Goal: Information Seeking & Learning: Learn about a topic

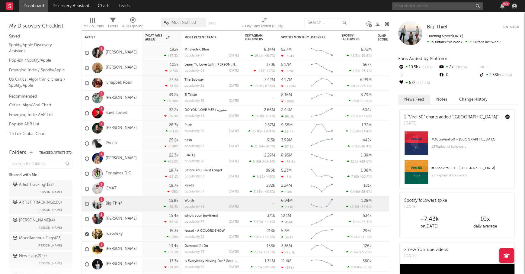
click at [404, 3] on input "text" at bounding box center [437, 6] width 91 height 8
click at [426, 6] on input "rusowsky" at bounding box center [437, 6] width 91 height 8
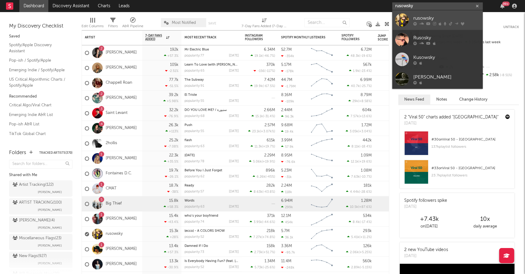
type input "rusowsky"
click at [430, 15] on div "rusowsky" at bounding box center [447, 17] width 66 height 7
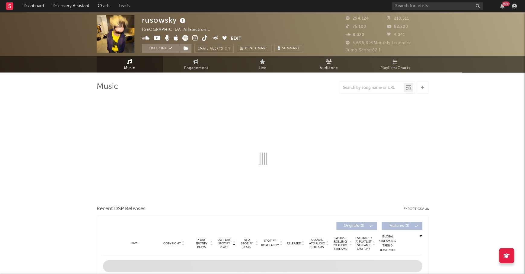
select select "6m"
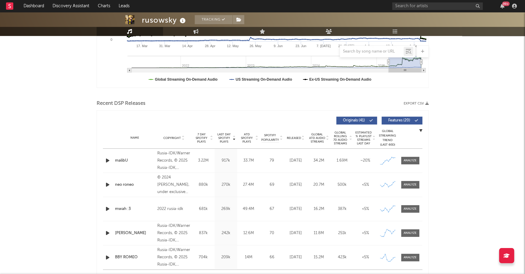
scroll to position [165, 0]
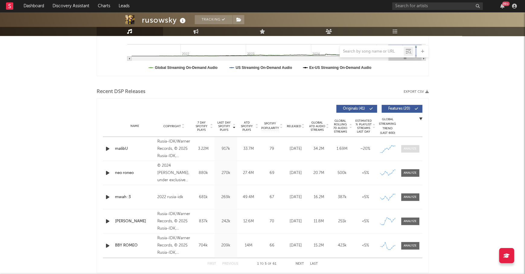
click at [407, 148] on div at bounding box center [410, 149] width 13 height 5
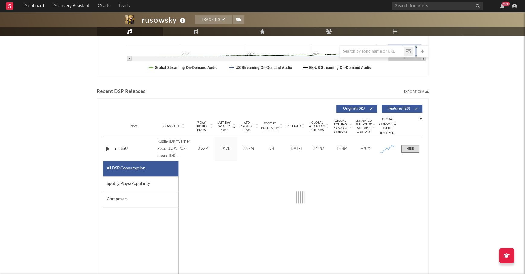
select select "1w"
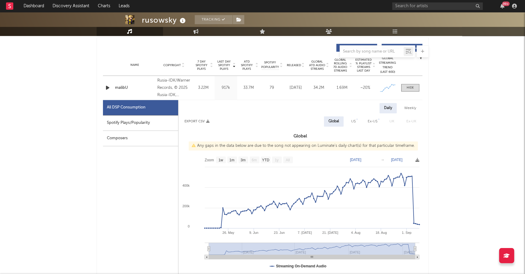
scroll to position [227, 0]
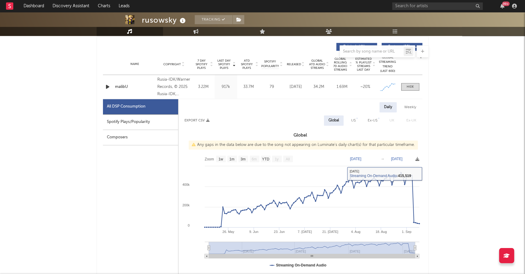
click at [140, 119] on div "Spotify Plays/Popularity" at bounding box center [140, 121] width 75 height 15
select select "1w"
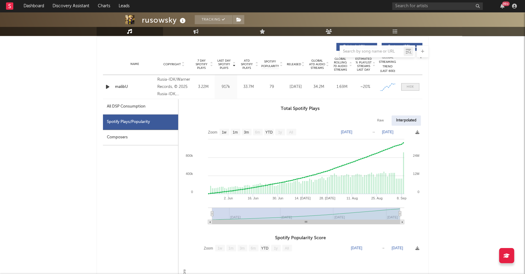
click at [412, 89] on span at bounding box center [410, 87] width 18 height 8
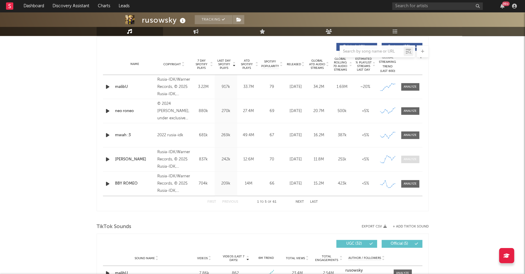
click at [415, 159] on div at bounding box center [410, 159] width 13 height 5
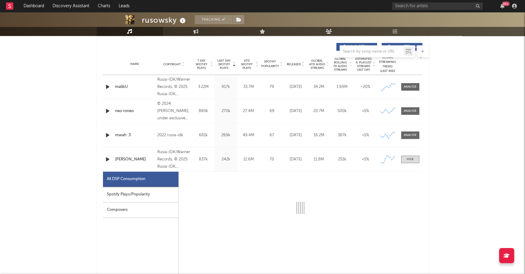
select select "1w"
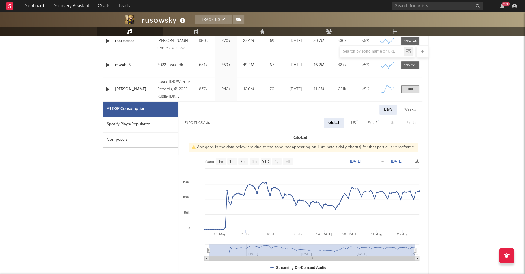
scroll to position [298, 0]
click at [414, 88] on div at bounding box center [410, 88] width 7 height 5
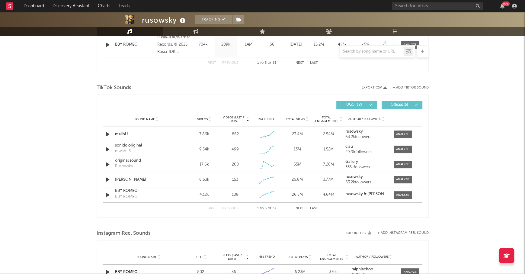
scroll to position [373, 0]
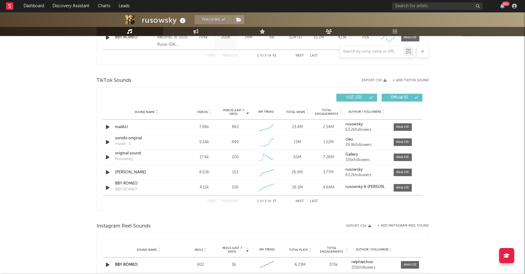
click at [200, 108] on div "Sound Name Videos Videos (last 7 days) Weekly Growth % 6M Trend Total Views Tot…" at bounding box center [263, 112] width 320 height 15
click at [201, 111] on span "Videos" at bounding box center [202, 112] width 11 height 4
click at [237, 109] on span "Videos (last 7 days)" at bounding box center [233, 111] width 24 height 7
click at [405, 126] on div at bounding box center [402, 127] width 13 height 5
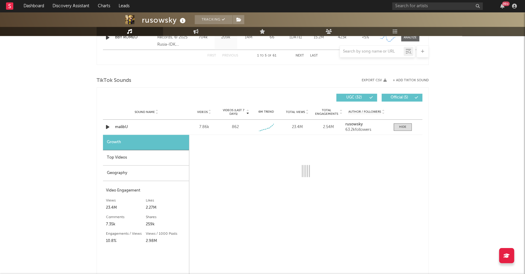
select select "1w"
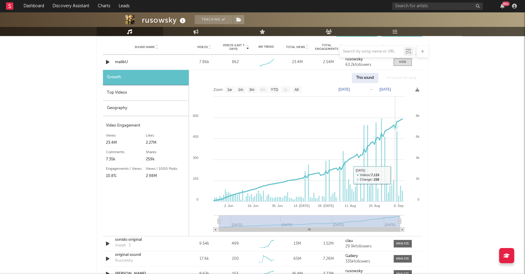
scroll to position [424, 0]
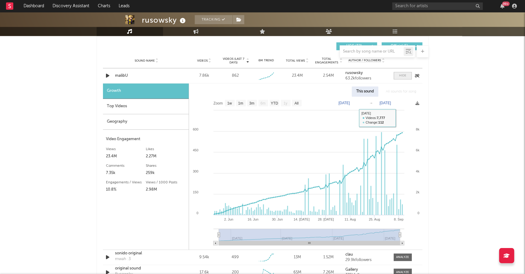
click at [404, 77] on div at bounding box center [402, 75] width 7 height 5
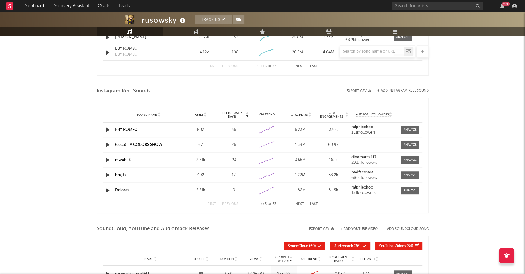
scroll to position [512, 0]
